Goal: Task Accomplishment & Management: Use online tool/utility

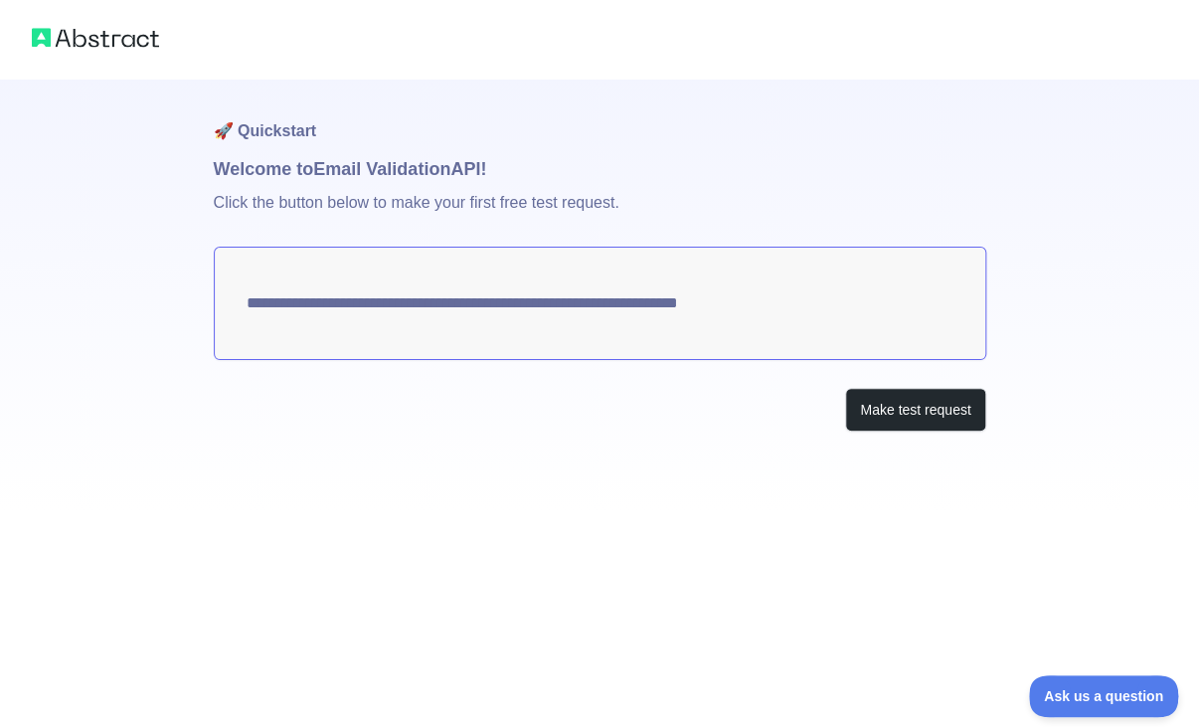
click at [971, 538] on div "**********" at bounding box center [599, 363] width 1199 height 727
click at [933, 410] on button "Make test request" at bounding box center [915, 410] width 140 height 45
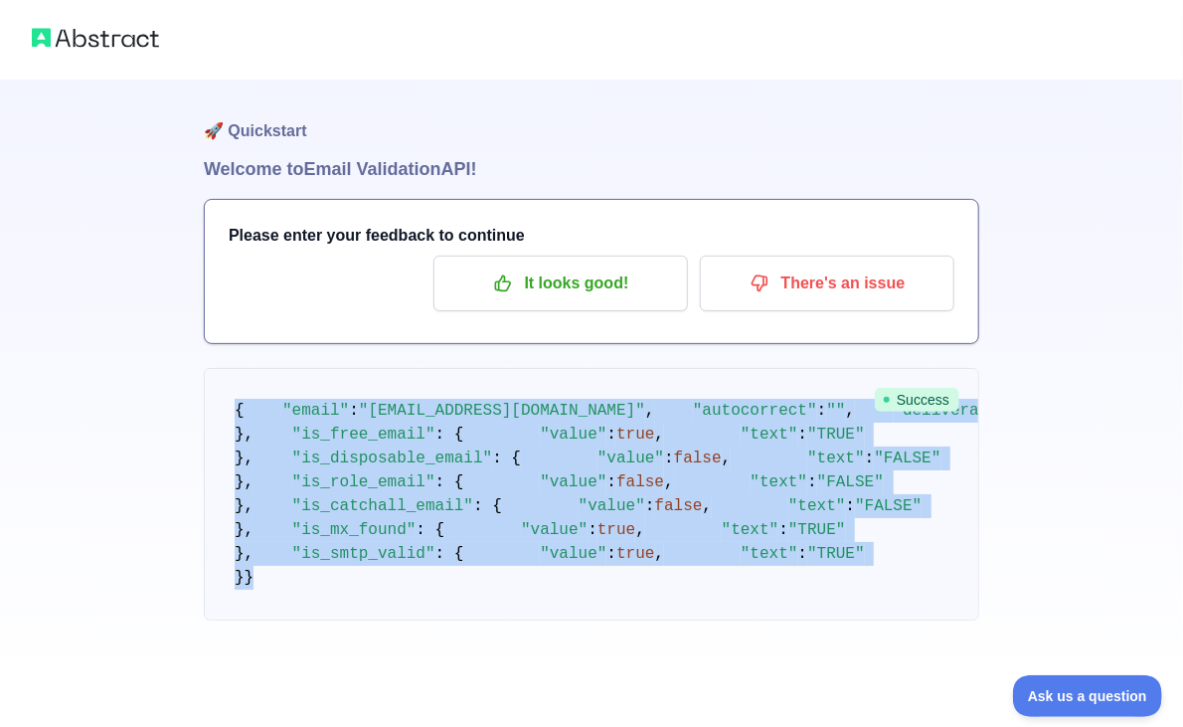
scroll to position [592, 0]
drag, startPoint x: 236, startPoint y: 308, endPoint x: 245, endPoint y: 607, distance: 299.3
click at [245, 607] on pre "{ "email" : "mickaelo.1755@gmail.com" , "autocorrect" : "" , "deliverability" :…" at bounding box center [591, 494] width 775 height 252
copy code "{ "email" : "mickaelo.1755@gmail.com" , "autocorrect" : "" , "deliverability" :…"
click at [1177, 447] on div "🚀 Quickstart Welcome to Email Validation API! Please enter your feedback to con…" at bounding box center [591, 350] width 1183 height 700
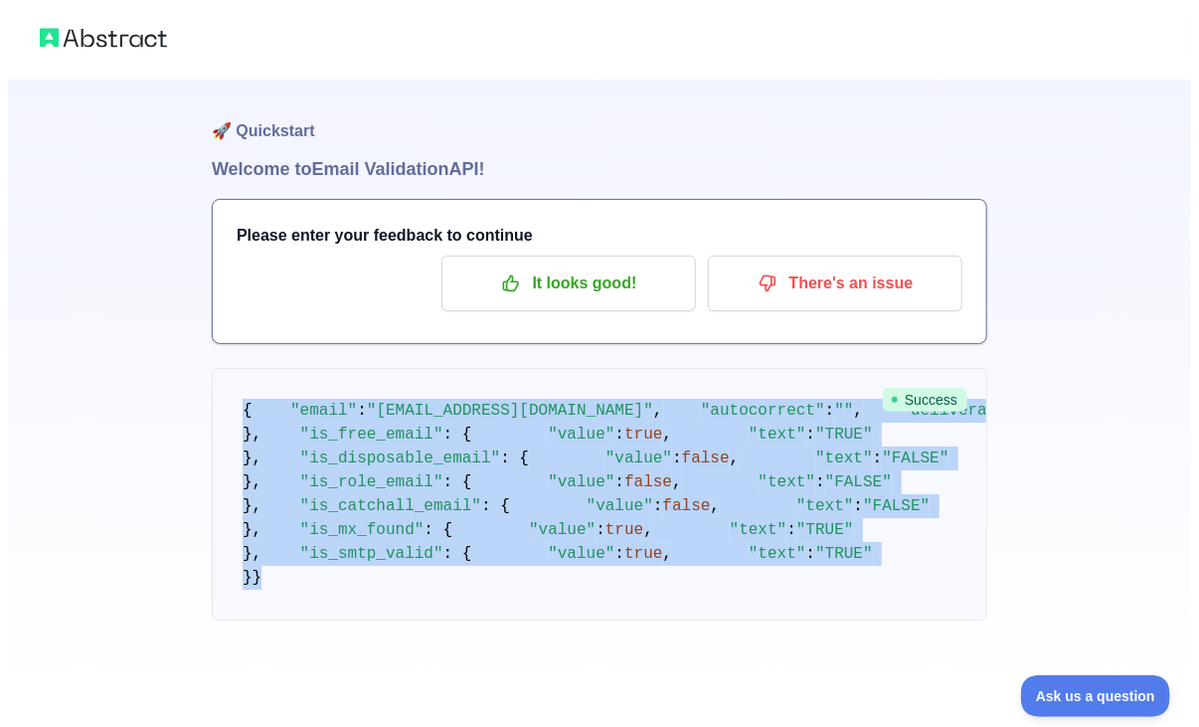
scroll to position [0, 0]
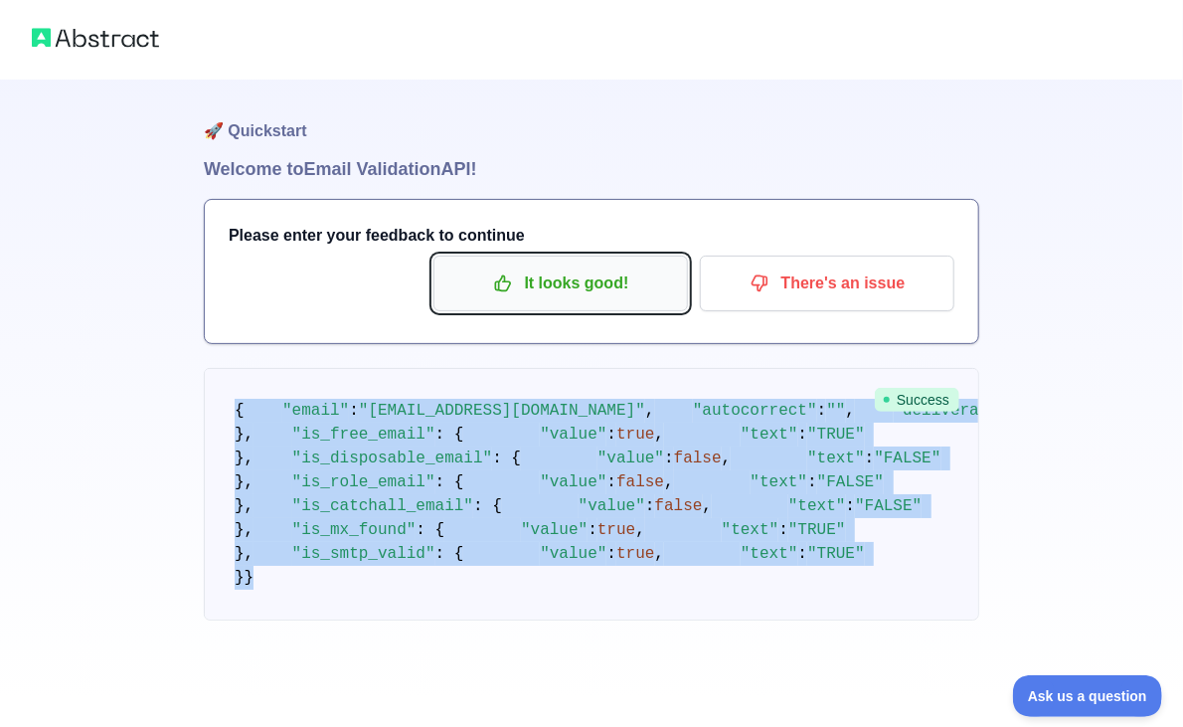
click at [612, 282] on p "It looks good!" at bounding box center [560, 283] width 225 height 34
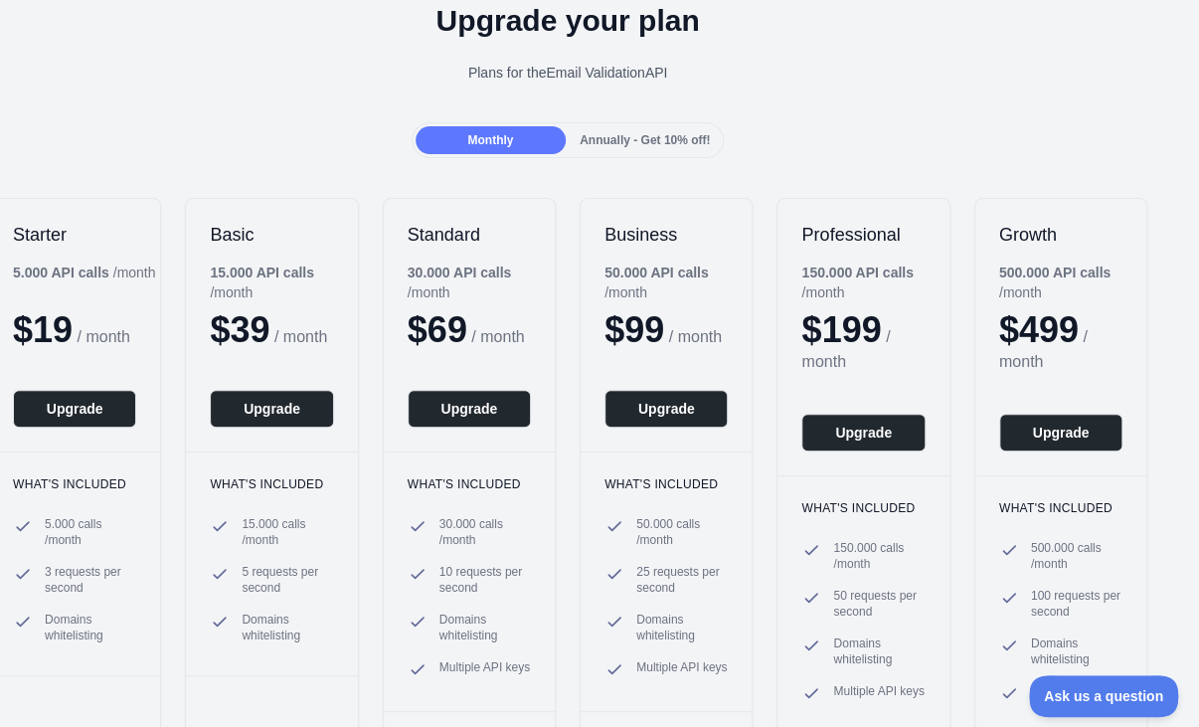
scroll to position [94, 0]
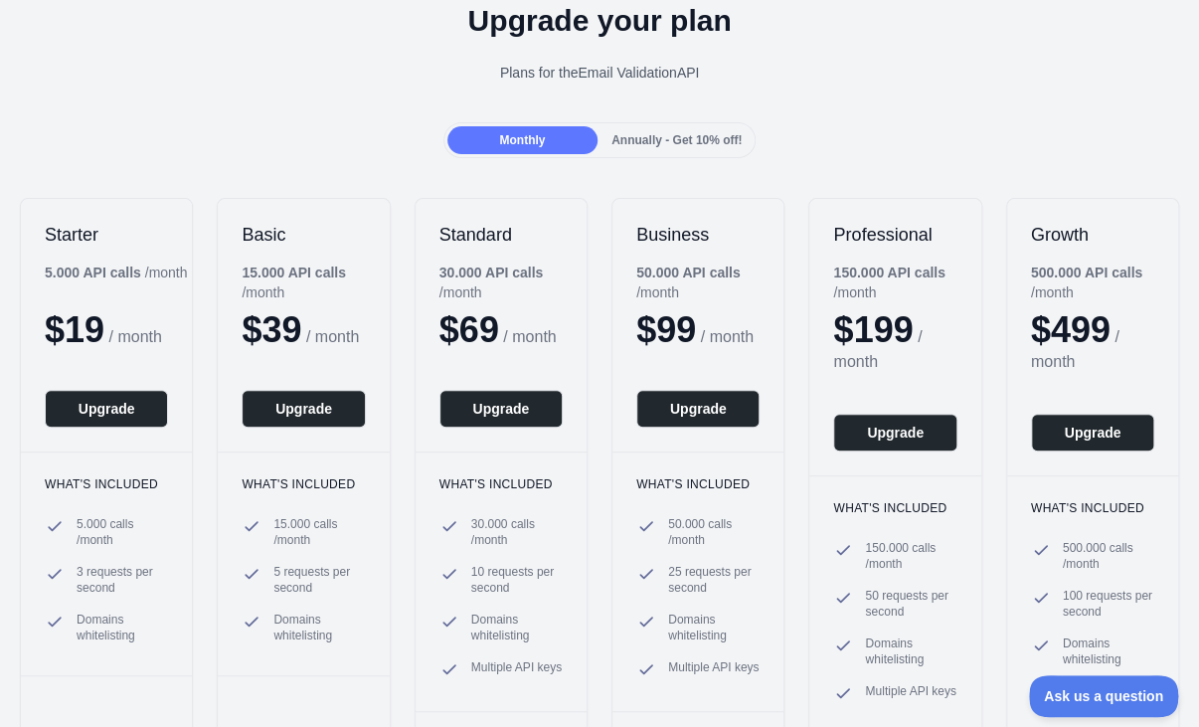
click at [692, 143] on span "Annually - Get 10% off!" at bounding box center [676, 140] width 130 height 14
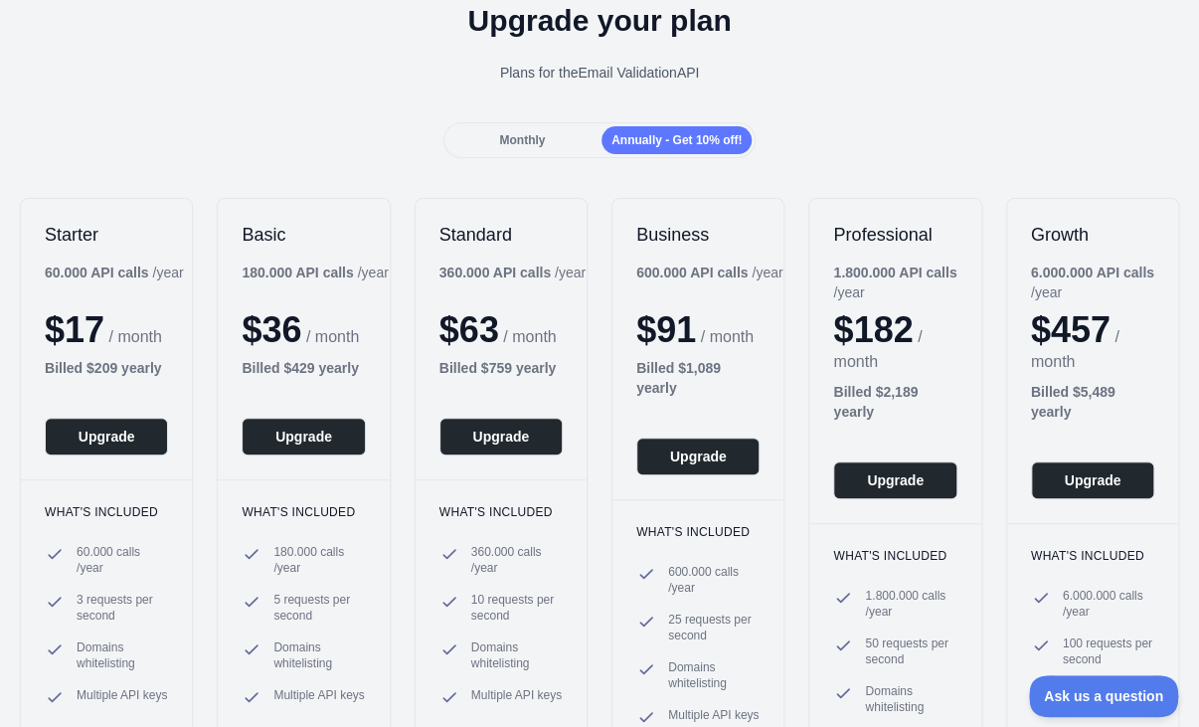
click at [509, 135] on span "Monthly" at bounding box center [522, 140] width 46 height 14
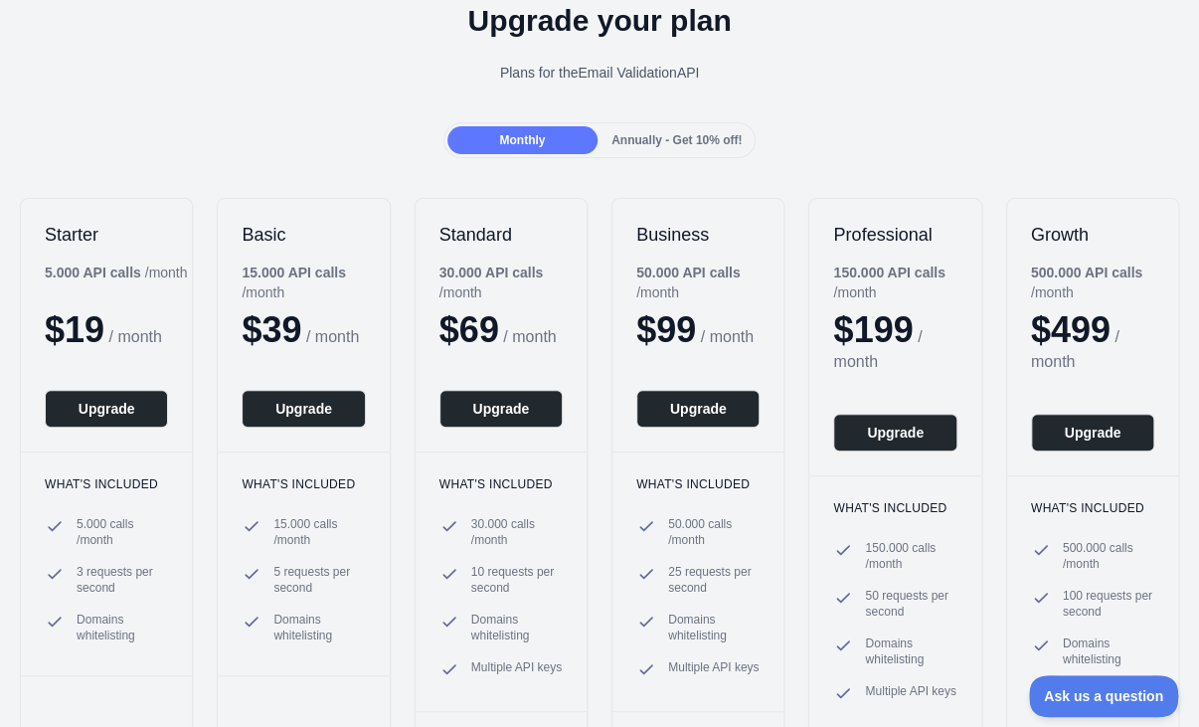
click at [650, 137] on span "Annually - Get 10% off!" at bounding box center [676, 140] width 130 height 14
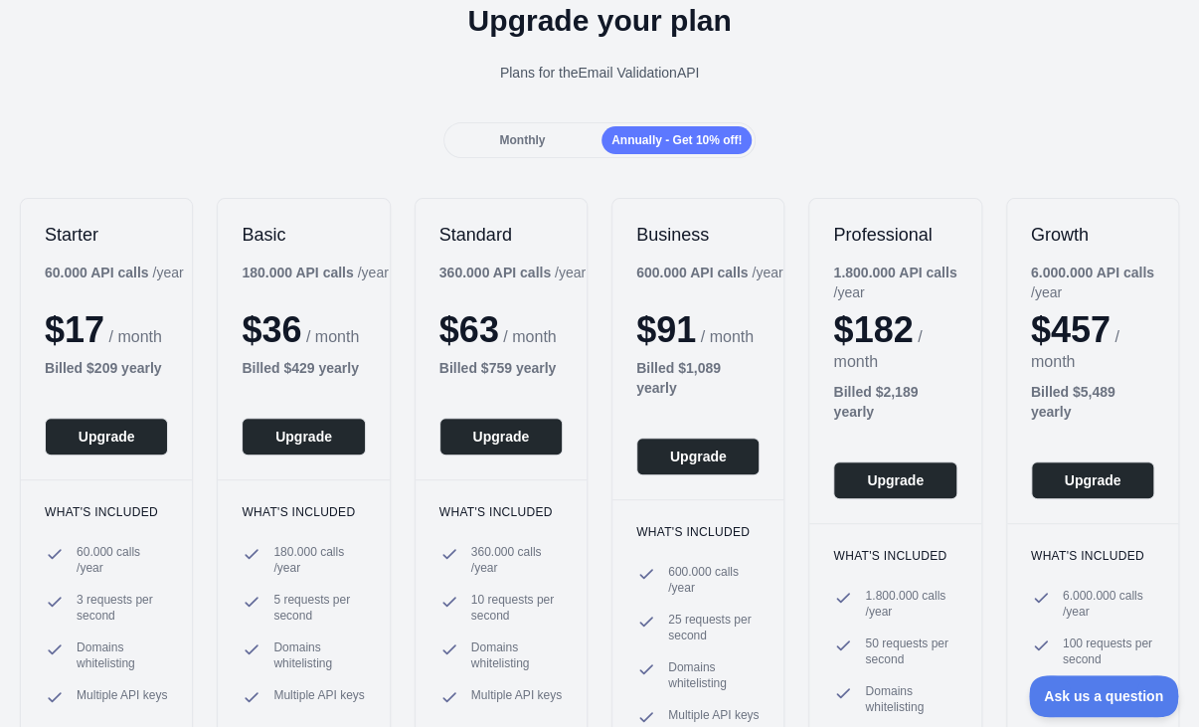
click at [530, 136] on span "Monthly" at bounding box center [522, 140] width 46 height 14
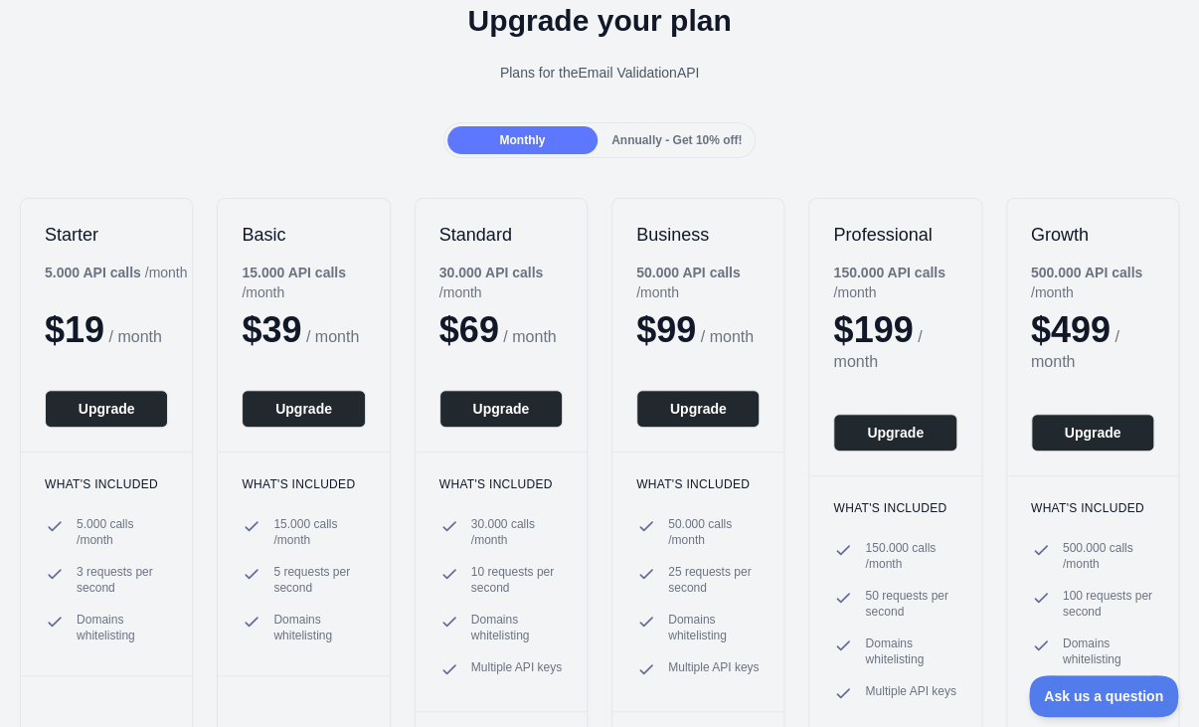
click at [897, 138] on div "Monthly Annually - Get 10% off!" at bounding box center [599, 140] width 1199 height 36
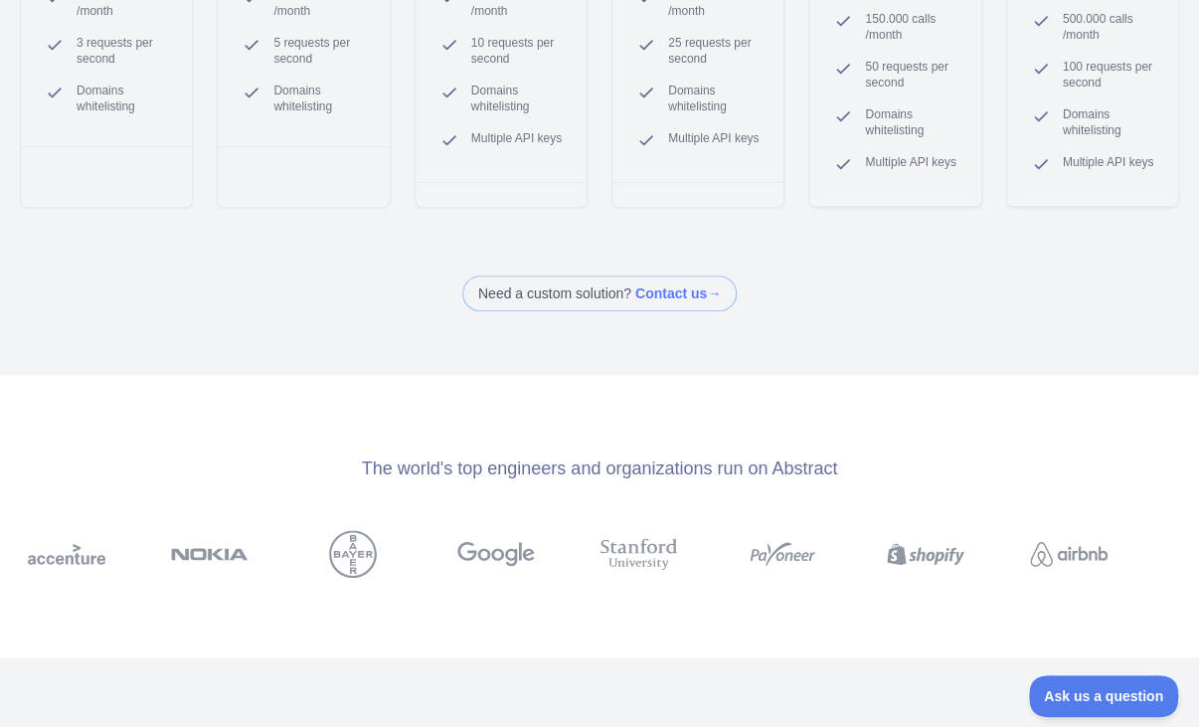
scroll to position [352, 0]
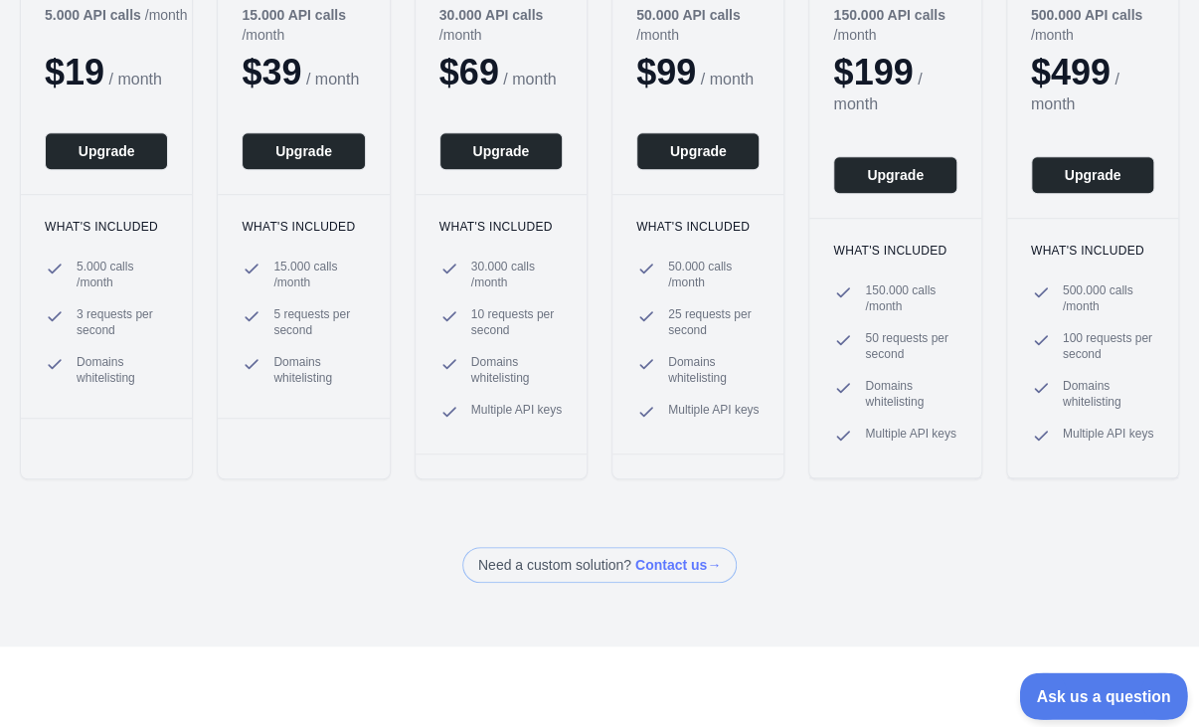
click at [1056, 688] on span "Ask us a question" at bounding box center [1093, 693] width 149 height 14
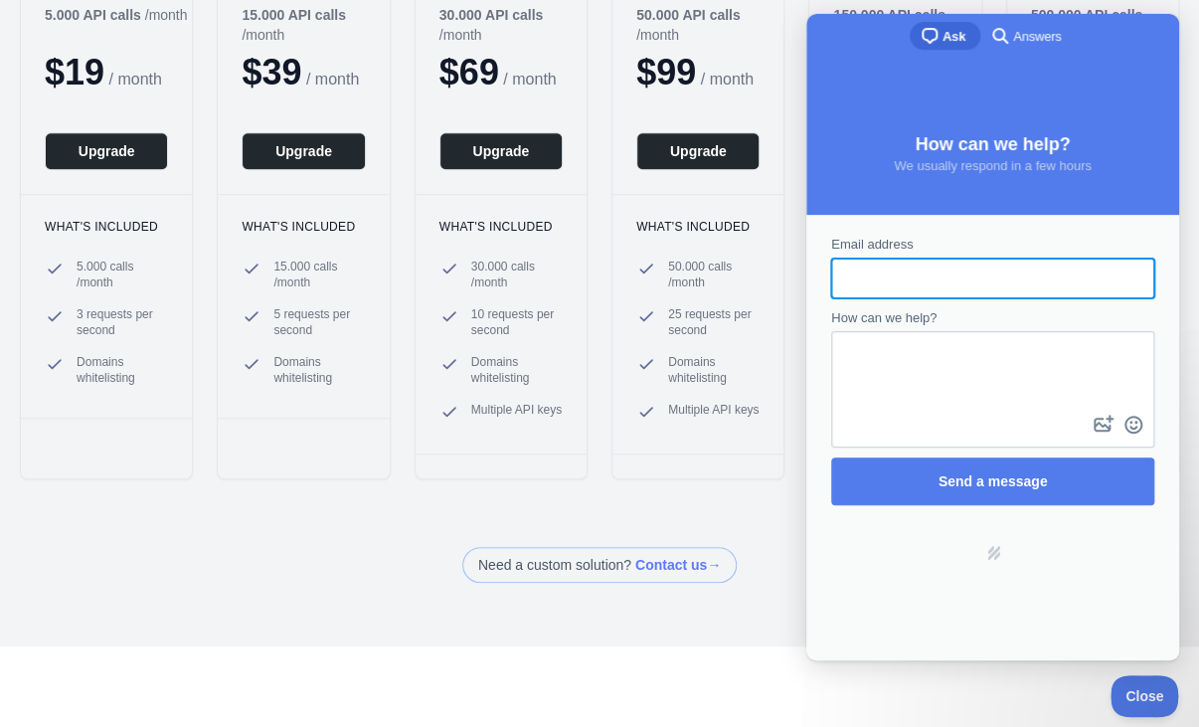
scroll to position [0, 0]
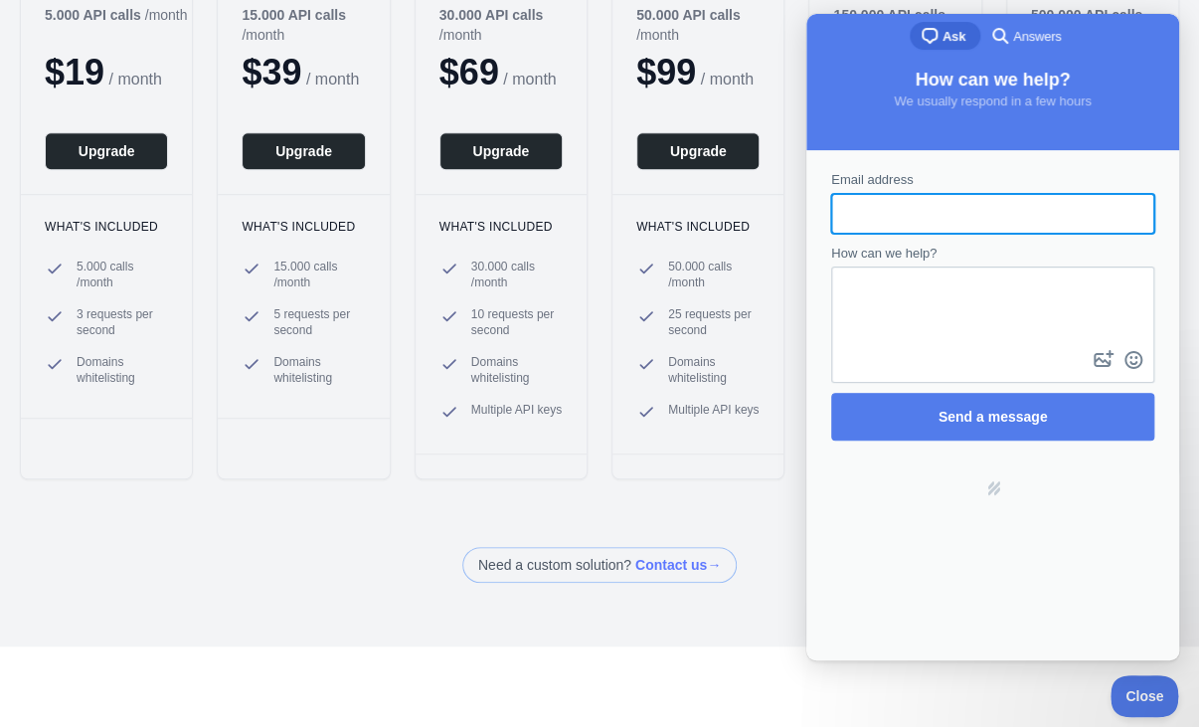
click at [1080, 641] on div "Email address How can we help? image-plus emoji cross-large Send a message Powe…" at bounding box center [992, 405] width 373 height 510
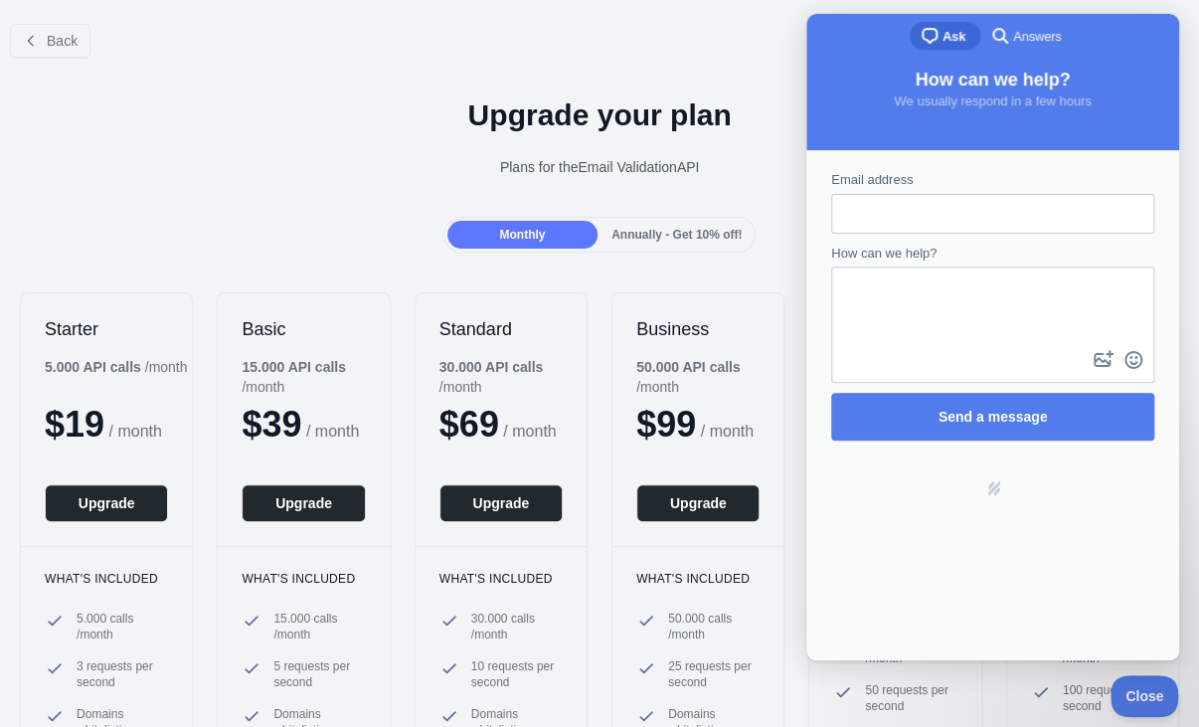
drag, startPoint x: 1197, startPoint y: 210, endPoint x: 253, endPoint y: 21, distance: 961.9
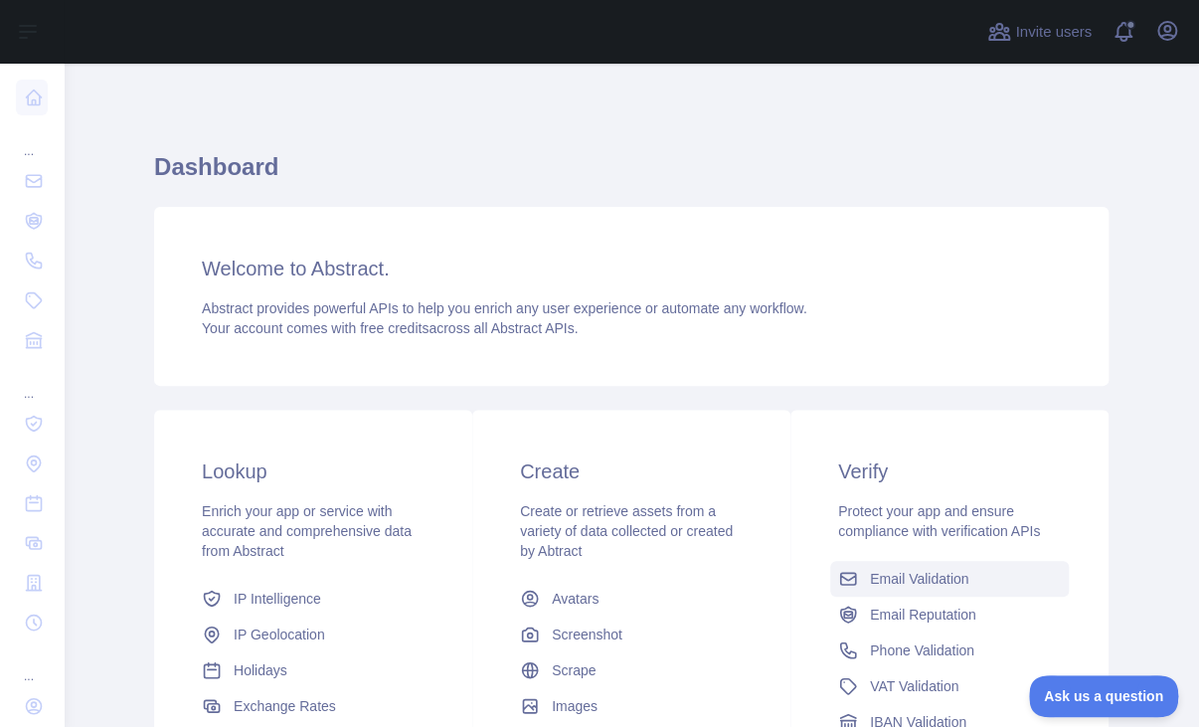
click at [902, 570] on span "Email Validation" at bounding box center [919, 578] width 98 height 20
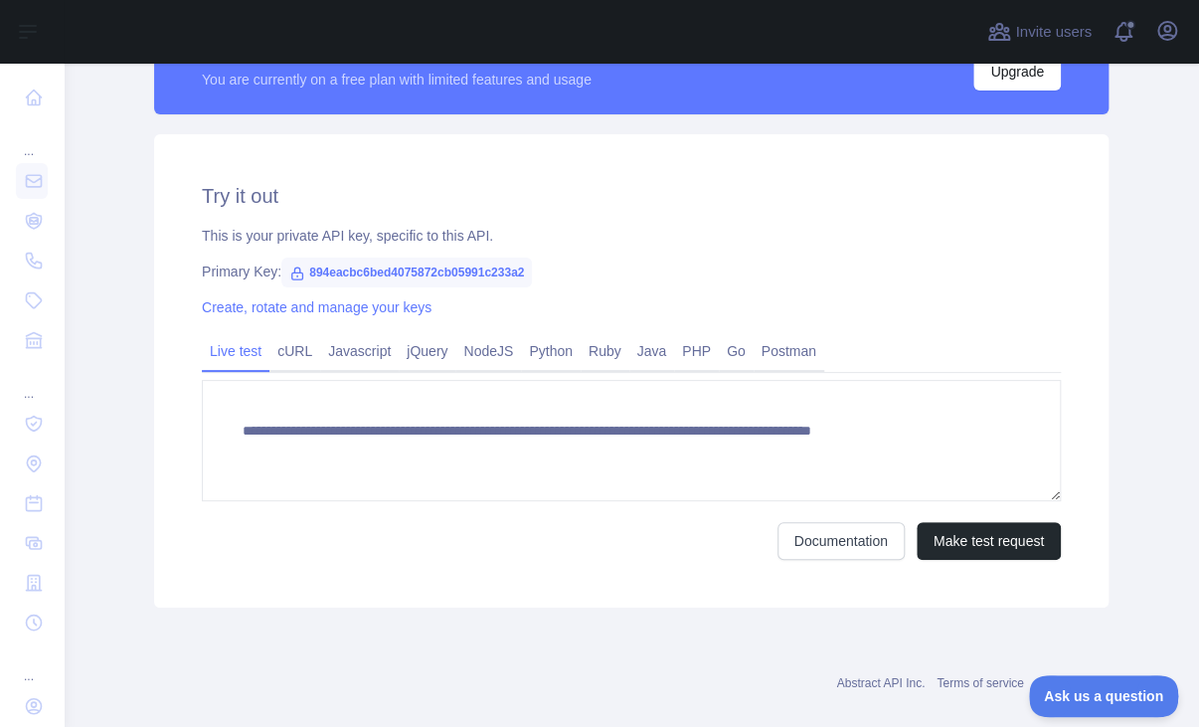
scroll to position [591, 0]
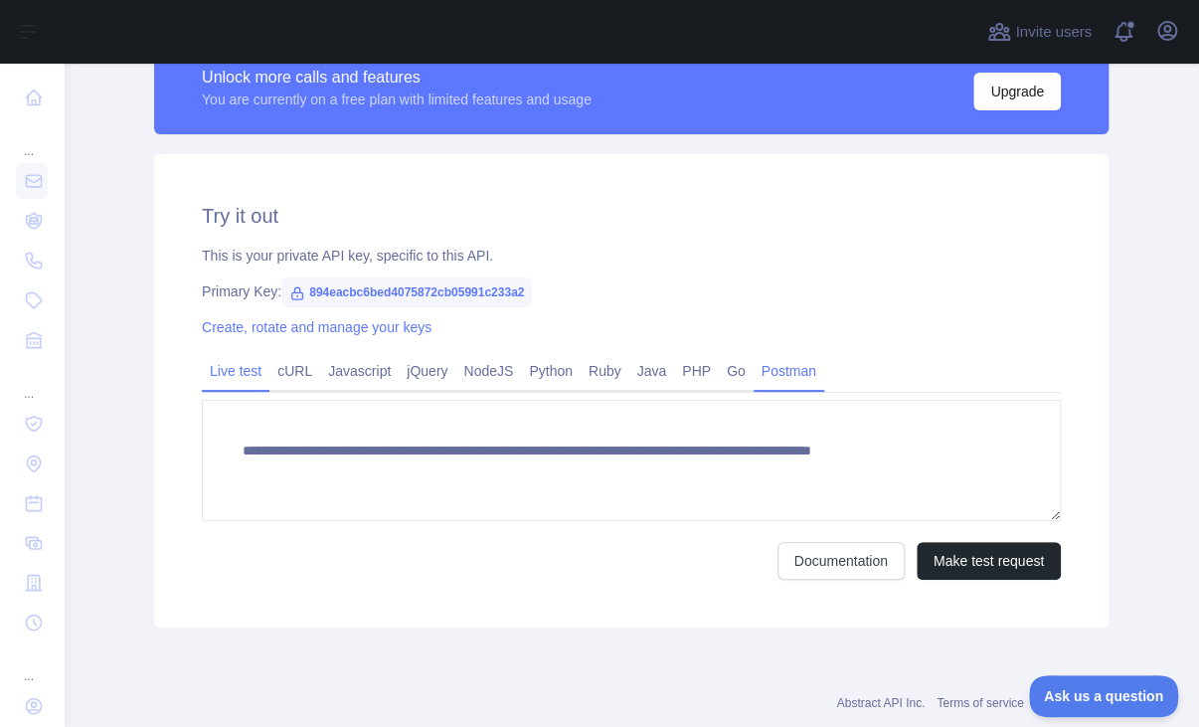
click at [786, 368] on link "Postman" at bounding box center [788, 371] width 71 height 32
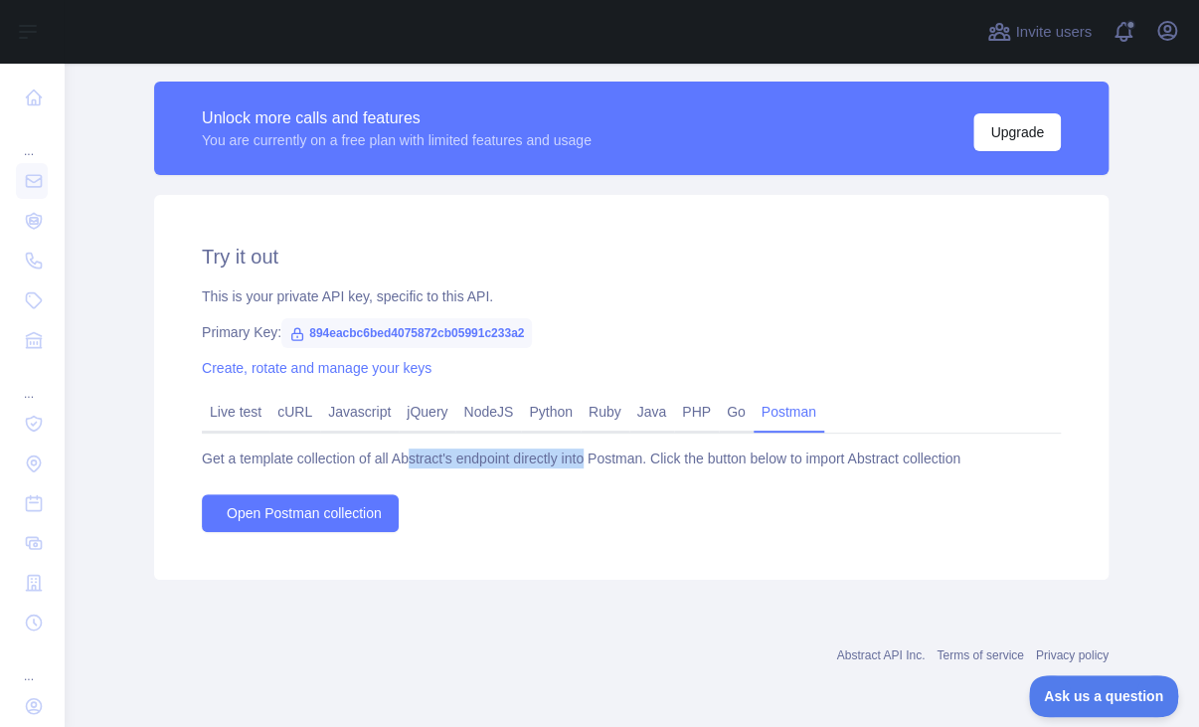
drag, startPoint x: 402, startPoint y: 465, endPoint x: 578, endPoint y: 463, distance: 176.9
click at [578, 463] on div "Get a template collection of all Abstract's endpoint directly into Postman. Cli…" at bounding box center [631, 458] width 859 height 20
drag, startPoint x: 578, startPoint y: 463, endPoint x: 596, endPoint y: 537, distance: 75.7
click at [596, 537] on div "Try it out This is your private API key, specific to this API. Primary Key: 894…" at bounding box center [631, 387] width 954 height 385
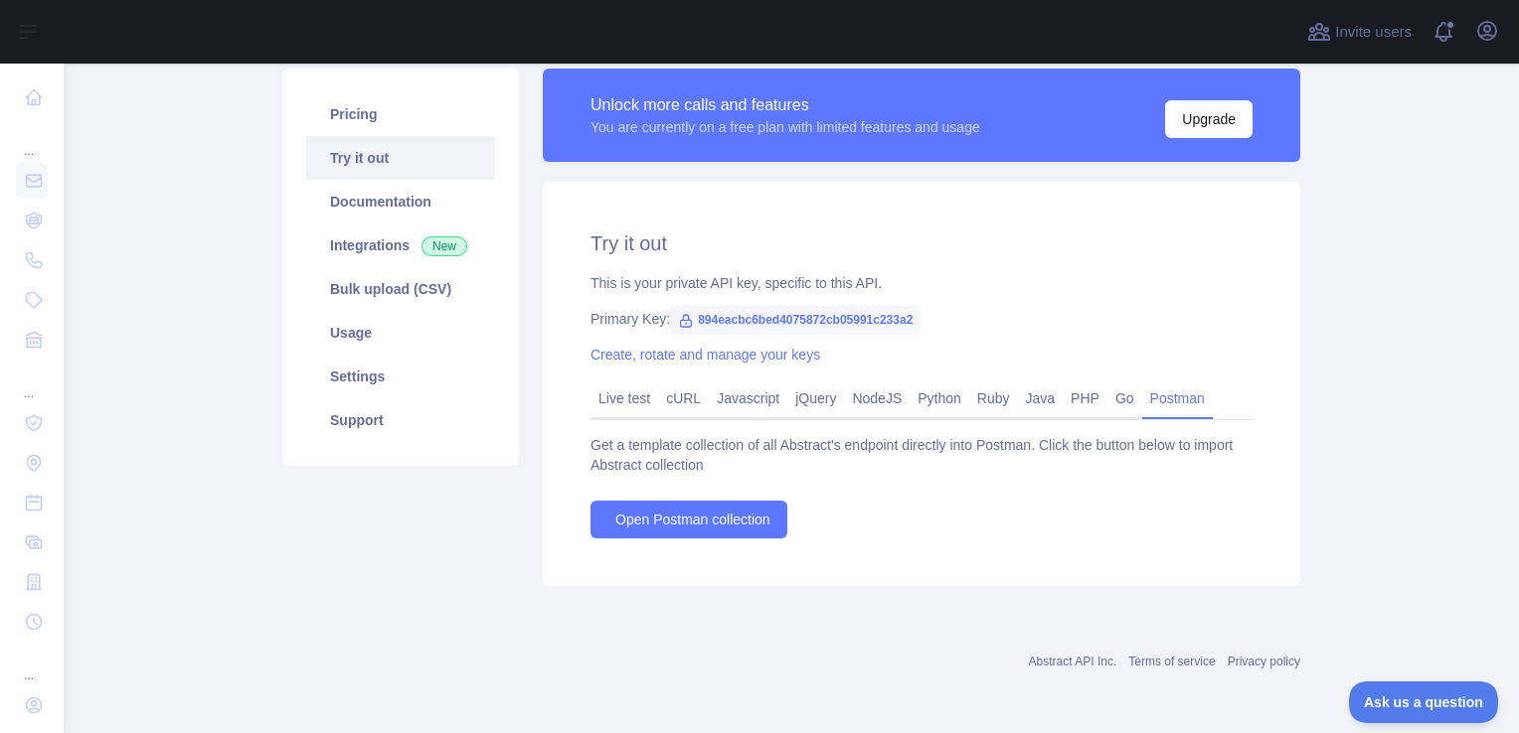
scroll to position [142, 0]
drag, startPoint x: 1502, startPoint y: 280, endPoint x: 1522, endPoint y: 89, distance: 191.9
click at [1198, 89] on html "Open sidebar Open sidebar ... ... ... Invite users View notifications Open user…" at bounding box center [759, 366] width 1519 height 733
click at [1198, 276] on main "Email Validation API Pricing Try it out Documentation Integrations New Bulk upl…" at bounding box center [791, 399] width 1455 height 670
click at [590, 397] on link "Live test" at bounding box center [624, 399] width 68 height 32
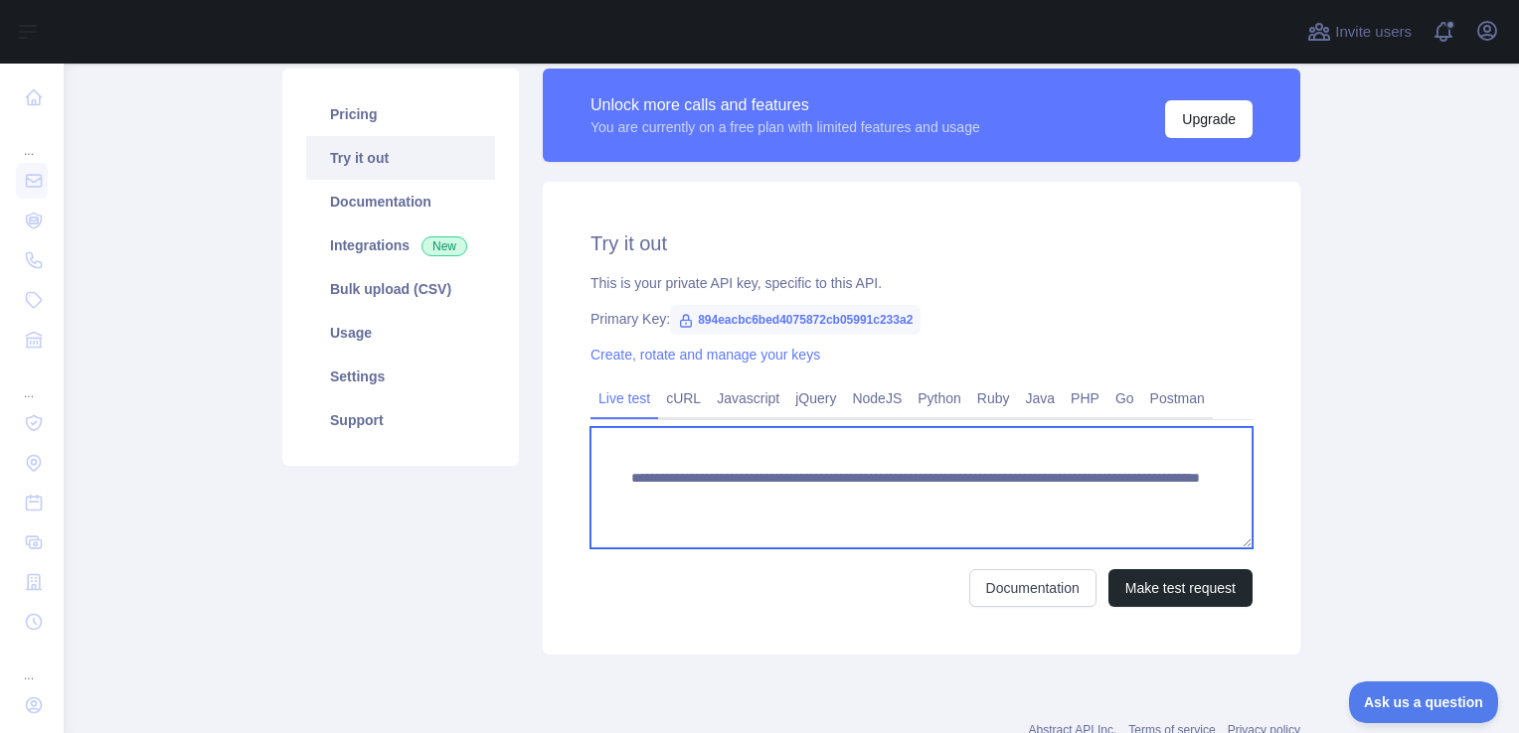
drag, startPoint x: 1165, startPoint y: 499, endPoint x: 1055, endPoint y: 483, distance: 110.5
click at [1106, 485] on textarea "**********" at bounding box center [921, 487] width 662 height 121
click at [990, 471] on textarea "**********" at bounding box center [921, 487] width 662 height 121
drag, startPoint x: 1154, startPoint y: 505, endPoint x: 607, endPoint y: 470, distance: 547.7
click at [607, 470] on textarea "**********" at bounding box center [921, 487] width 662 height 121
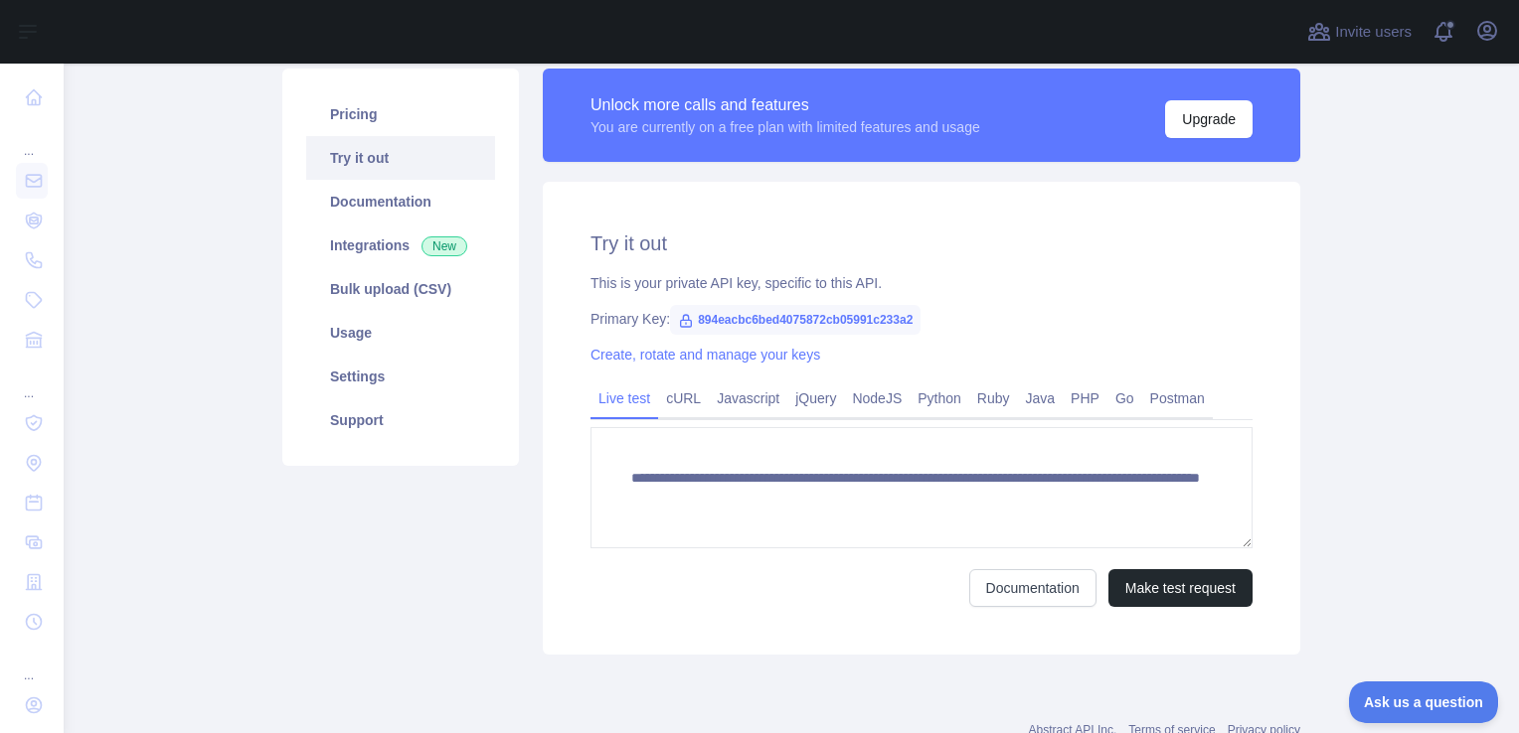
click at [159, 463] on main "**********" at bounding box center [791, 399] width 1455 height 670
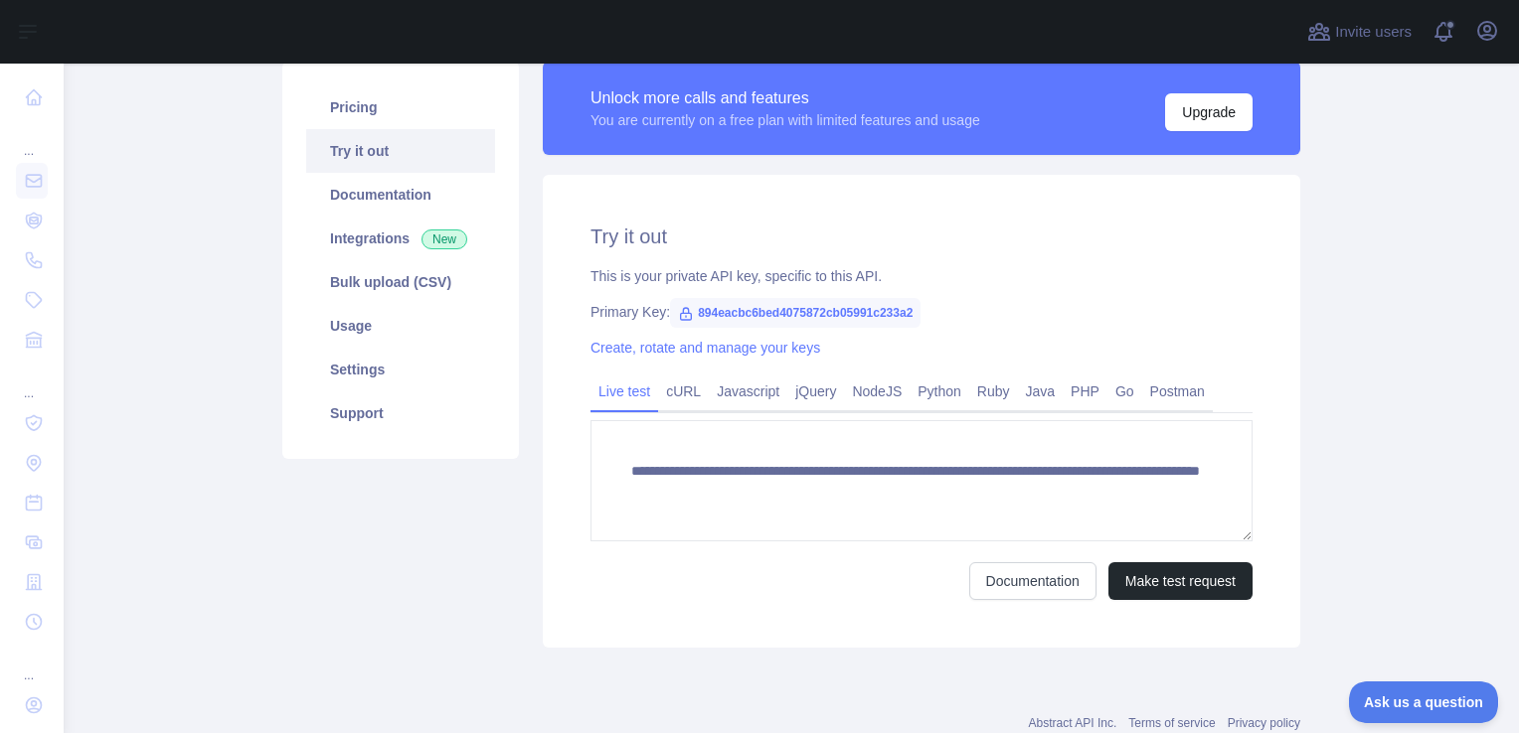
scroll to position [209, 0]
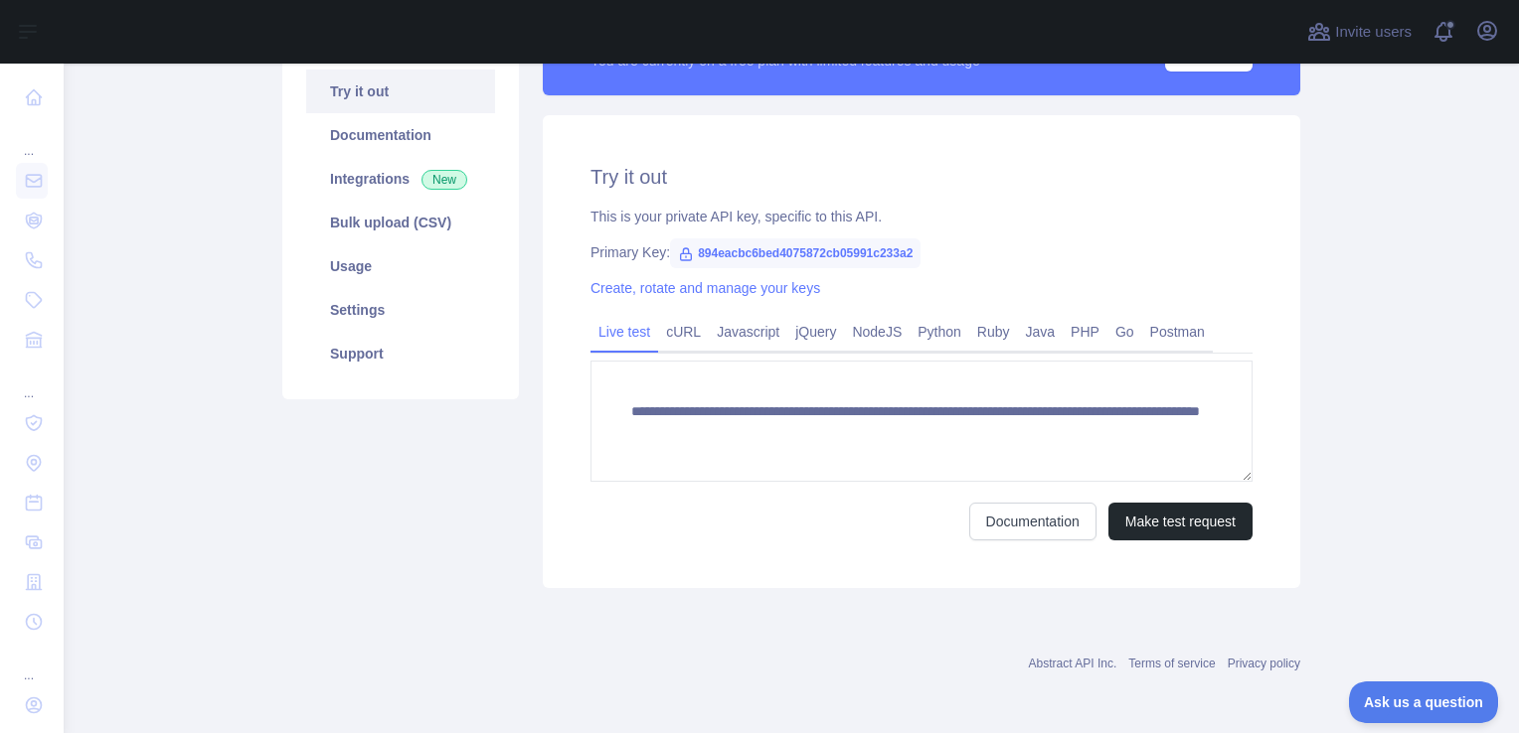
click at [413, 494] on div "Pricing Try it out Documentation Integrations New Bulk upload (CSV) Usage Setti…" at bounding box center [400, 295] width 260 height 586
